Goal: Check status

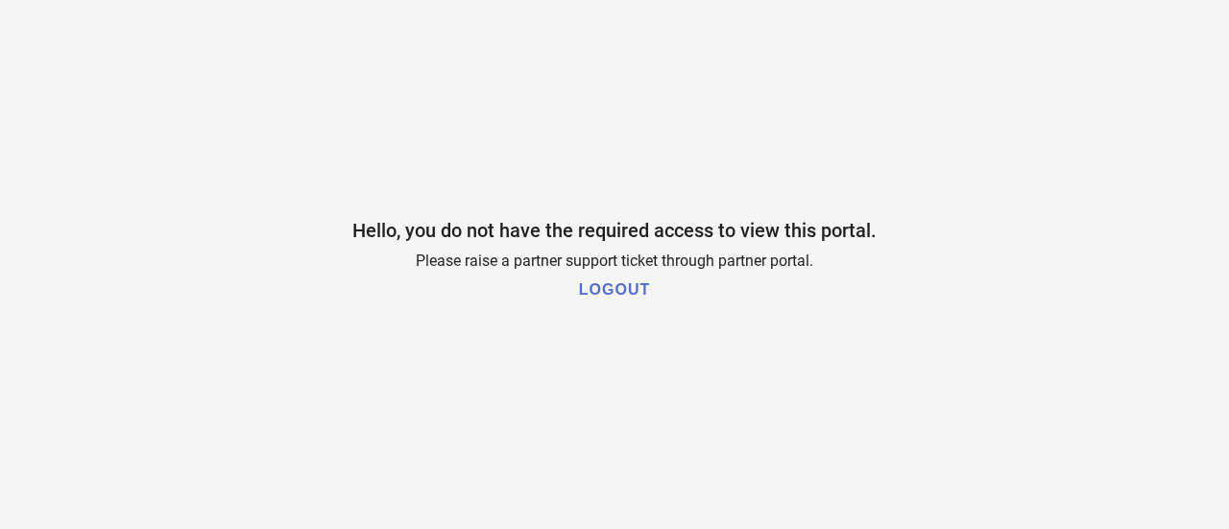
click at [617, 297] on h1 "LOGOUT" at bounding box center [614, 289] width 71 height 17
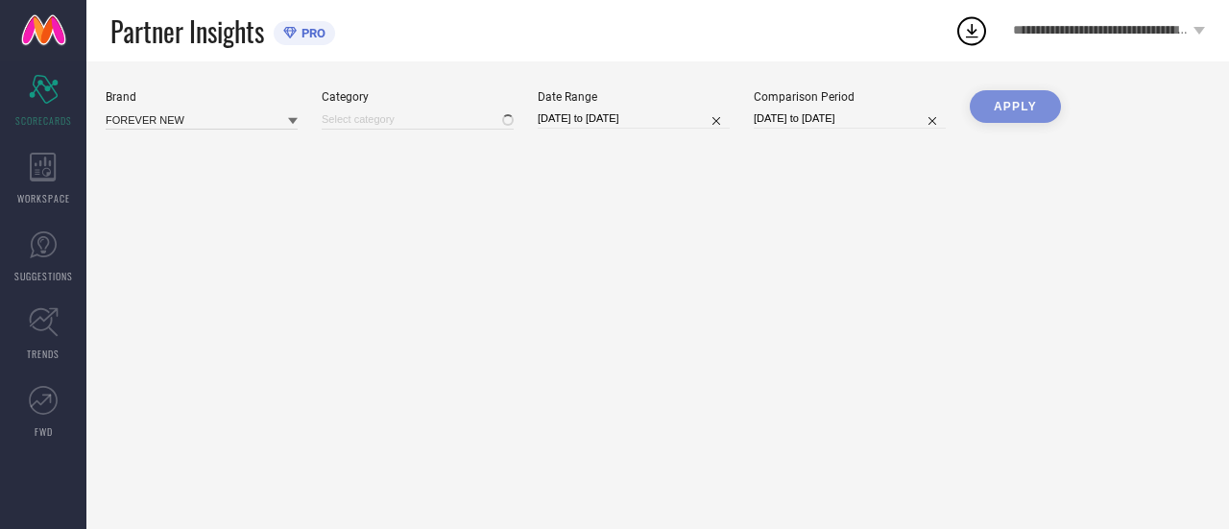
type input "All"
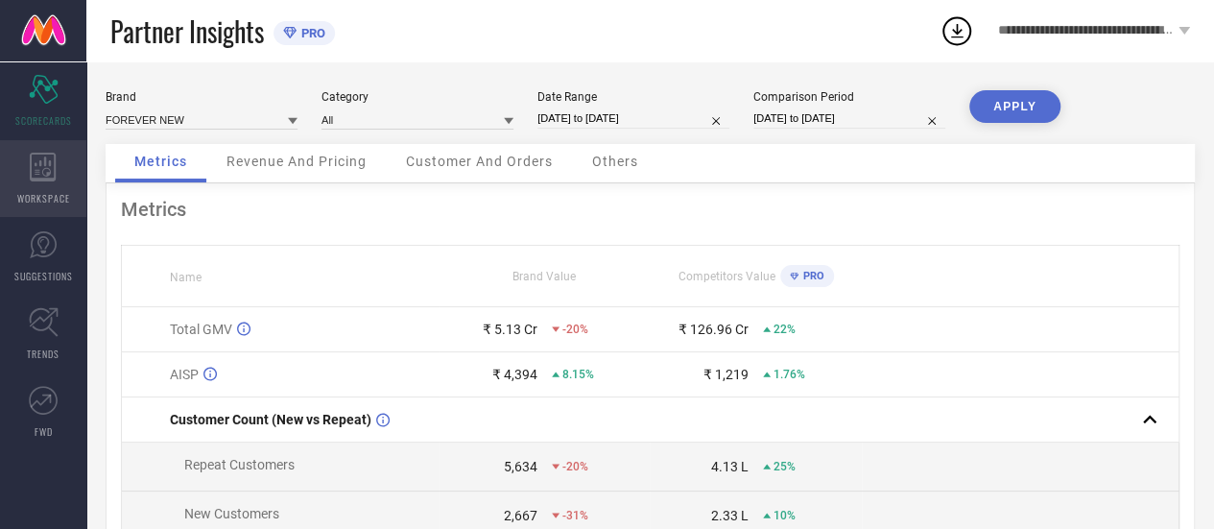
click at [42, 176] on icon at bounding box center [43, 167] width 27 height 29
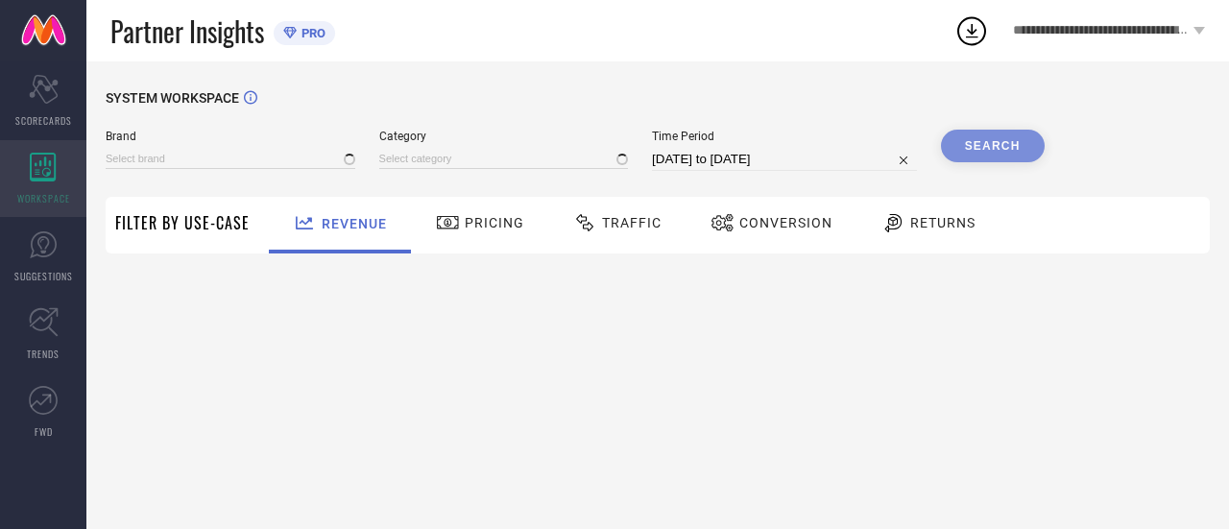
type input "FOREVER NEW"
type input "All"
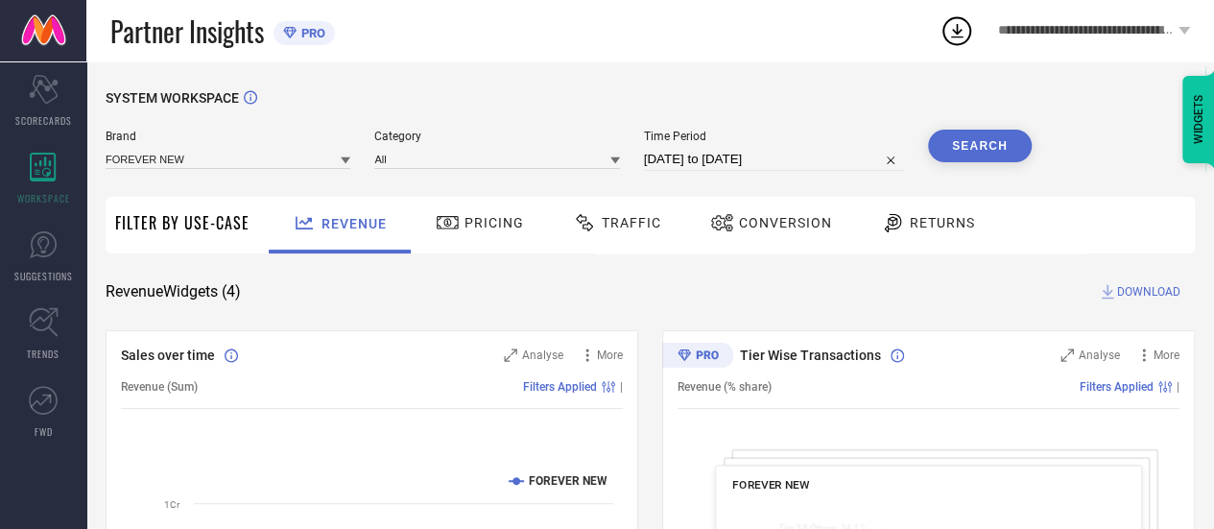
click at [647, 228] on span "Traffic" at bounding box center [632, 222] width 60 height 15
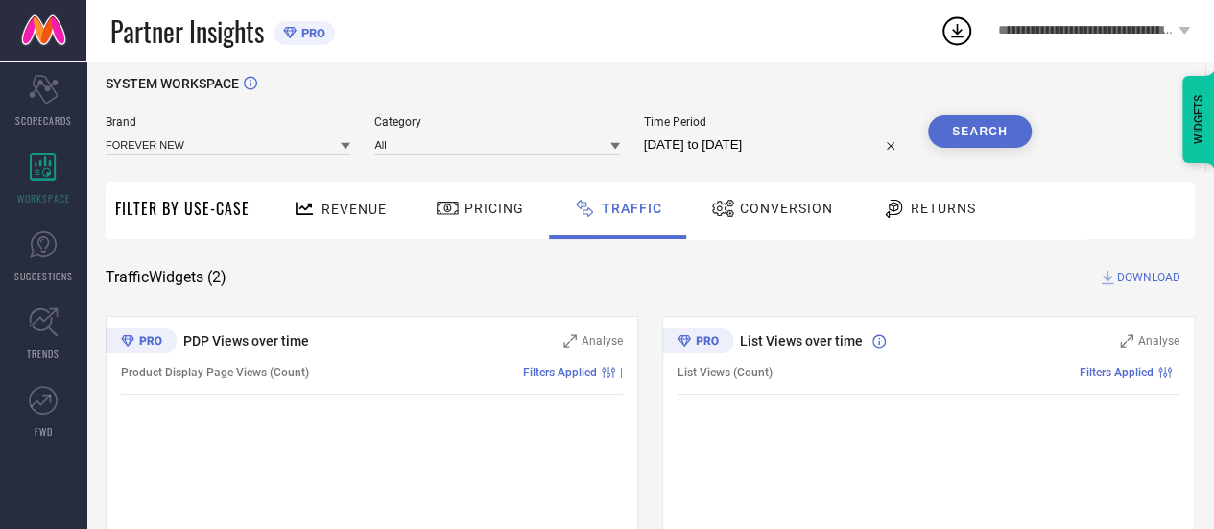
scroll to position [21, 0]
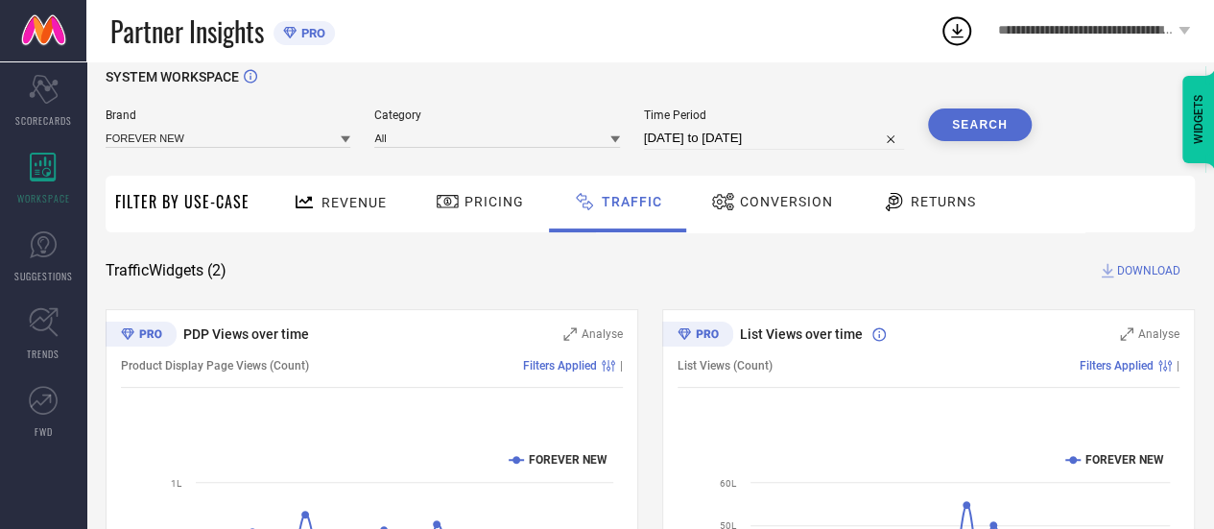
click at [762, 208] on span "Conversion" at bounding box center [786, 201] width 93 height 15
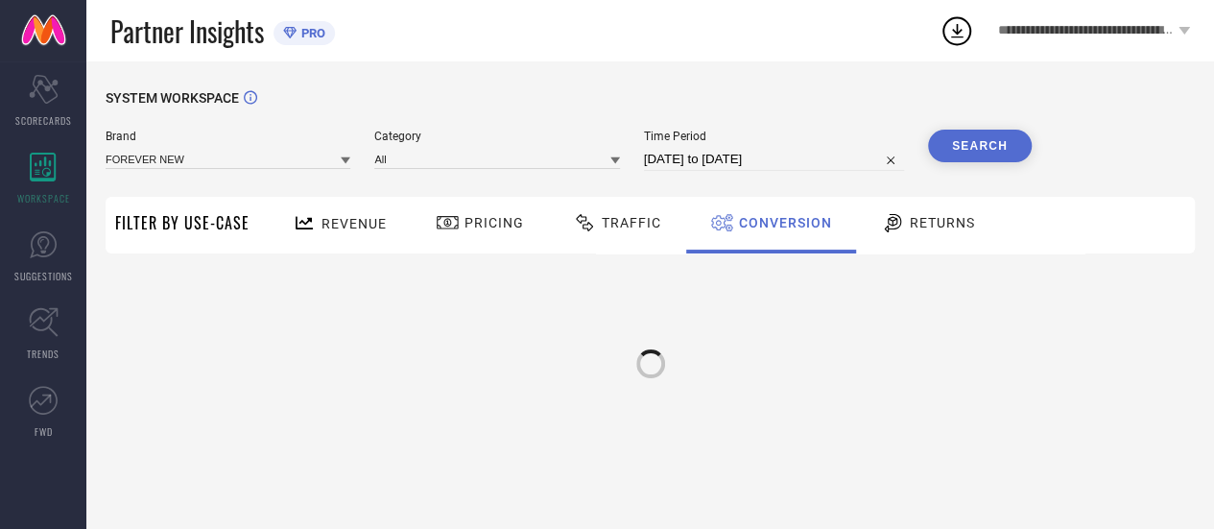
scroll to position [0, 0]
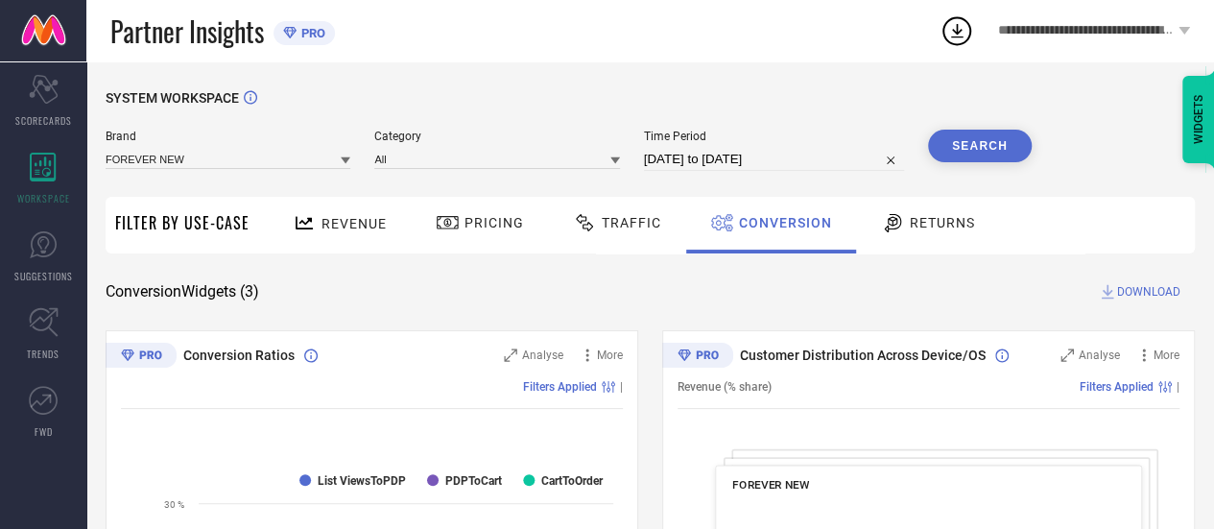
select select "6"
select select "2025"
select select "7"
select select "2025"
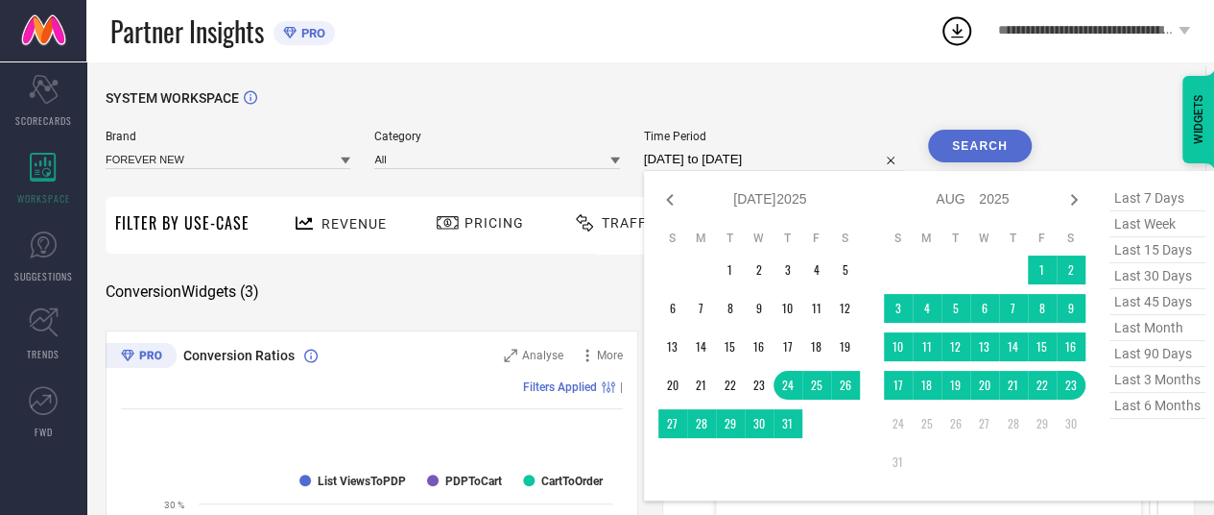
click at [732, 170] on input "[DATE] to [DATE]" at bounding box center [774, 159] width 260 height 23
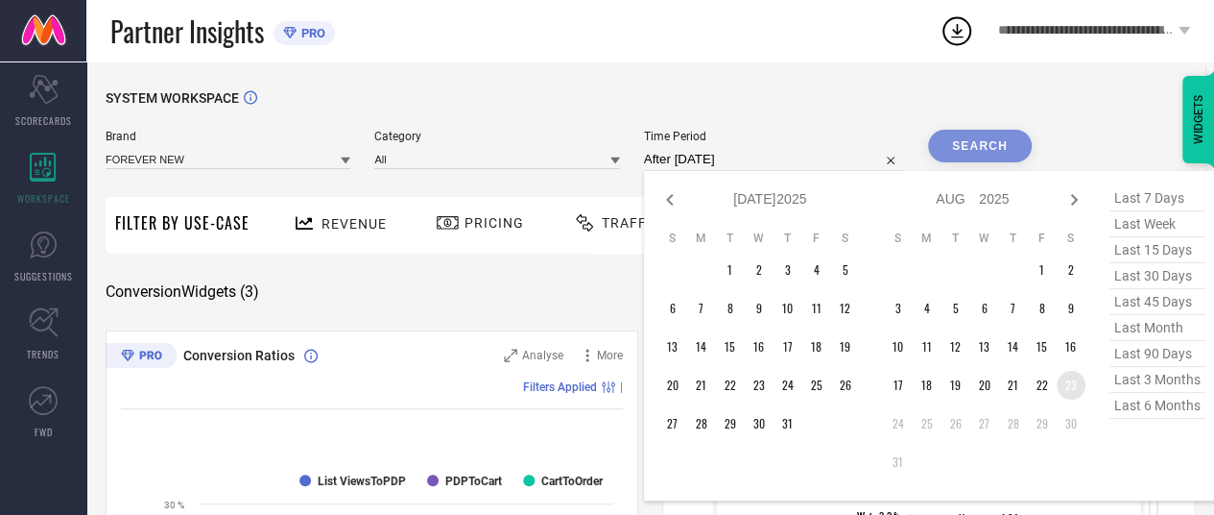
click at [1070, 386] on td "23" at bounding box center [1071, 385] width 29 height 29
type input "[DATE] to [DATE]"
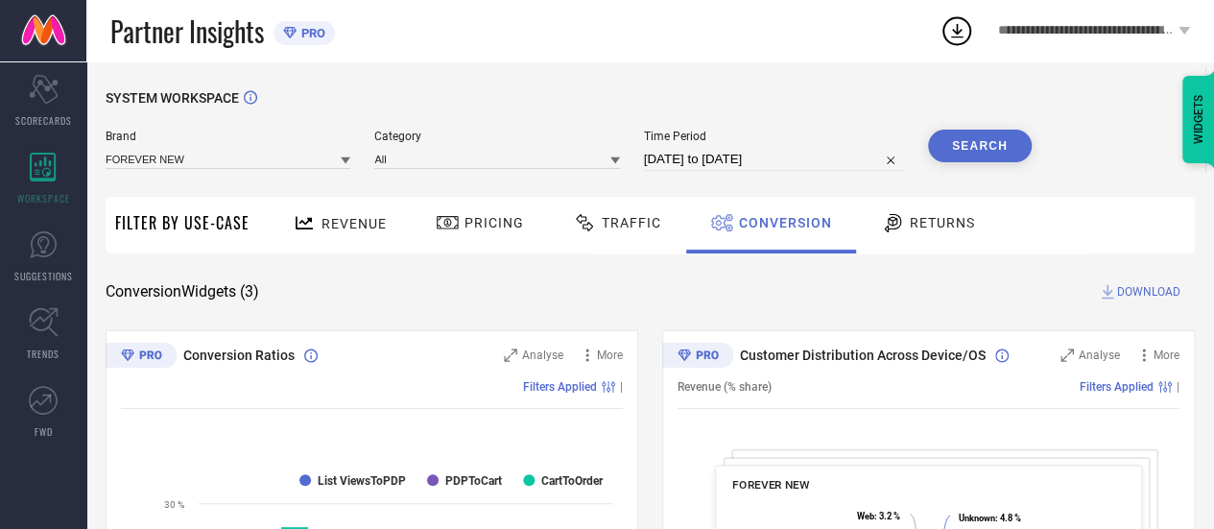
click at [975, 143] on button "Search" at bounding box center [980, 146] width 104 height 33
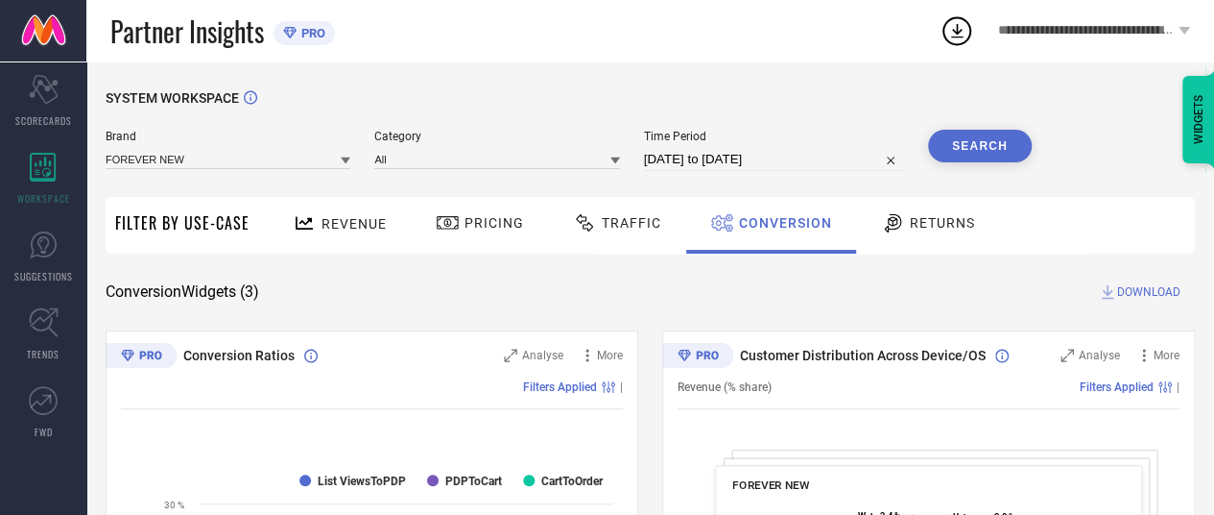
select select "7"
select select "2025"
select select "8"
select select "2025"
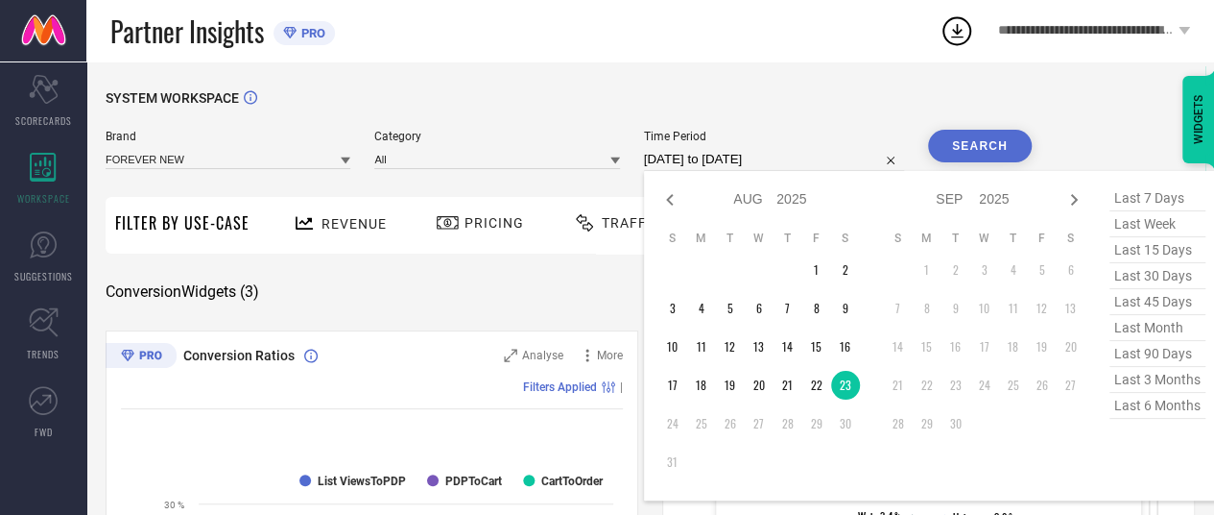
click at [768, 162] on input "[DATE] to [DATE]" at bounding box center [774, 159] width 260 height 23
click at [822, 395] on td "22" at bounding box center [817, 385] width 29 height 29
type input "[DATE] to [DATE]"
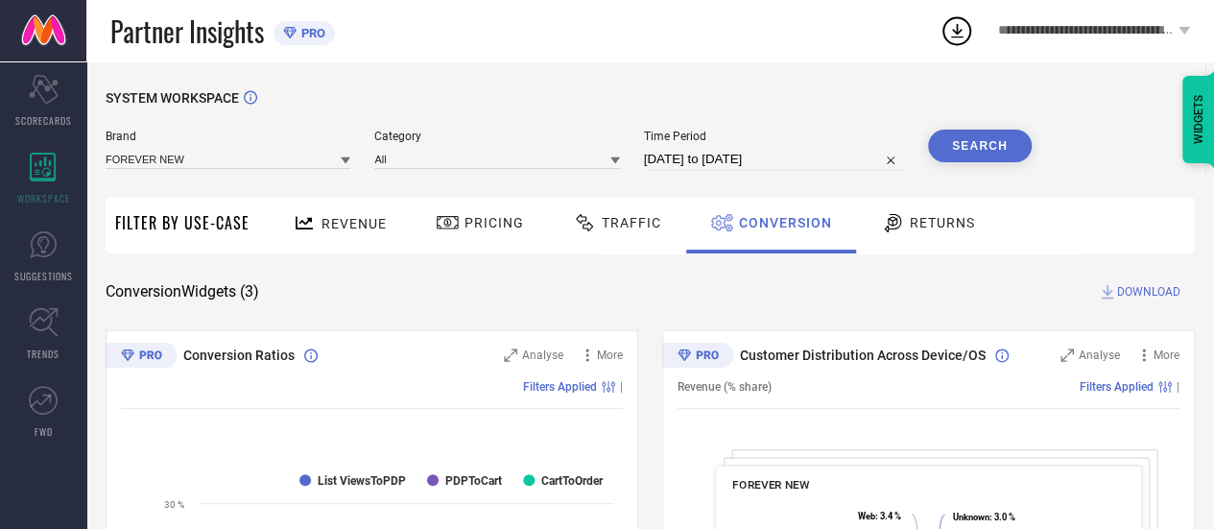
click at [964, 140] on button "Search" at bounding box center [980, 146] width 104 height 33
